Goal: Complete application form

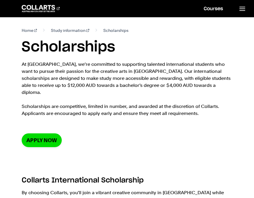
click at [50, 141] on section "Home Study information Scholarships Scholarships At Collarts, we’re committed t…" at bounding box center [127, 92] width 210 height 148
click at [48, 133] on link "Apply now" at bounding box center [42, 140] width 40 height 14
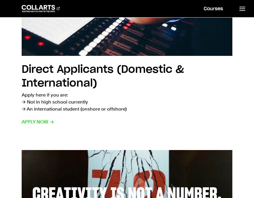
scroll to position [157, 0]
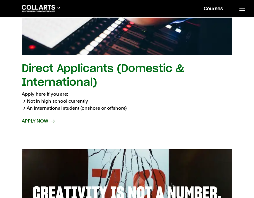
click at [46, 118] on span "Apply now" at bounding box center [38, 120] width 32 height 7
click at [49, 122] on span "Apply now" at bounding box center [38, 120] width 32 height 7
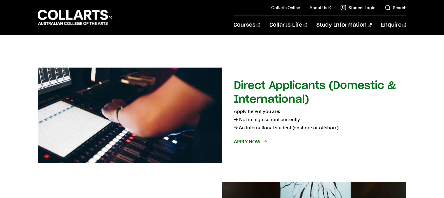
scroll to position [70, 0]
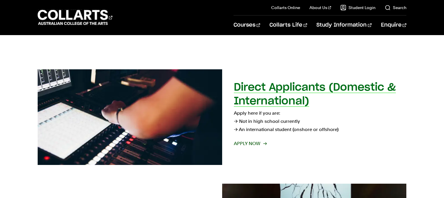
click at [266, 96] on h2 "Direct Applicants (Domestic & International)" at bounding box center [315, 94] width 162 height 24
